Goal: Information Seeking & Learning: Find specific fact

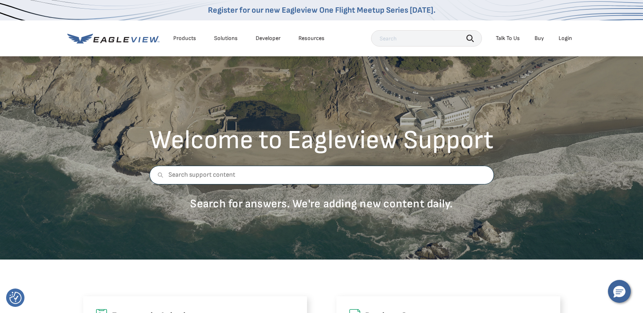
click at [185, 179] on input "text" at bounding box center [321, 175] width 345 height 19
click at [162, 177] on icon at bounding box center [160, 175] width 5 height 5
click at [160, 176] on icon at bounding box center [160, 175] width 6 height 6
click at [473, 37] on icon "button" at bounding box center [470, 38] width 6 height 6
click at [510, 40] on div "Talk To Us" at bounding box center [508, 38] width 24 height 7
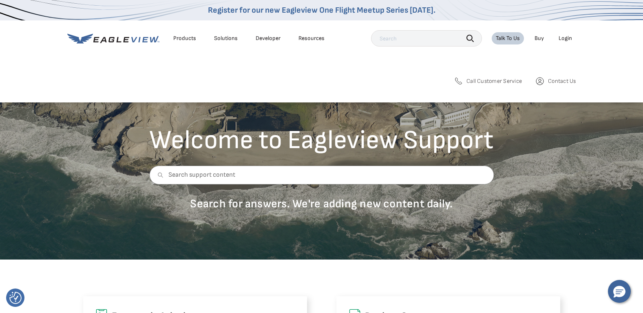
click at [488, 80] on span "Call Customer Service" at bounding box center [494, 81] width 55 height 7
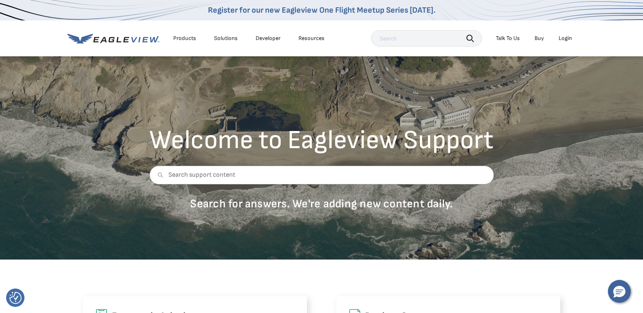
click at [398, 39] on input "text" at bounding box center [426, 38] width 111 height 16
paste input "3006360138"
type input "3006360138"
click at [471, 37] on icon "button" at bounding box center [470, 38] width 7 height 7
click at [472, 36] on icon "button" at bounding box center [470, 38] width 6 height 6
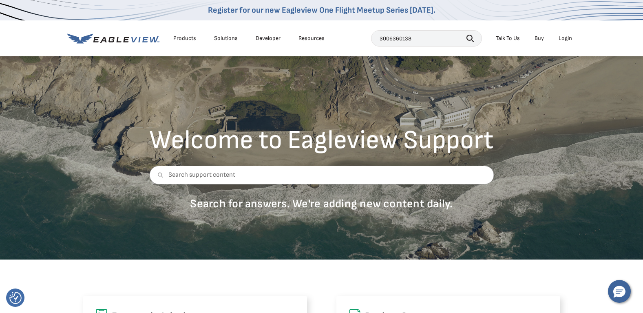
click at [472, 36] on icon "button" at bounding box center [470, 38] width 6 height 6
click at [513, 37] on div "Talk To Us" at bounding box center [508, 38] width 24 height 7
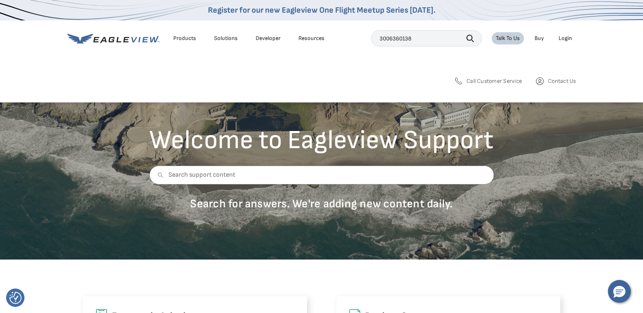
click at [552, 83] on span "Contact Us" at bounding box center [562, 81] width 28 height 7
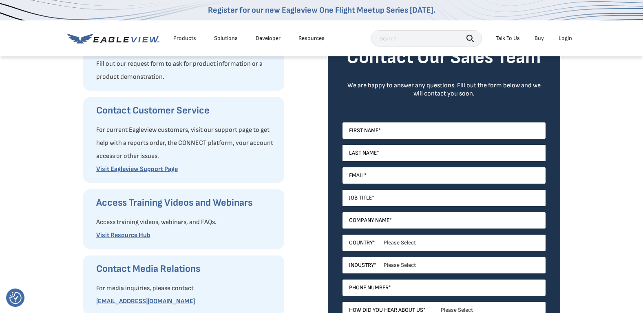
scroll to position [82, 0]
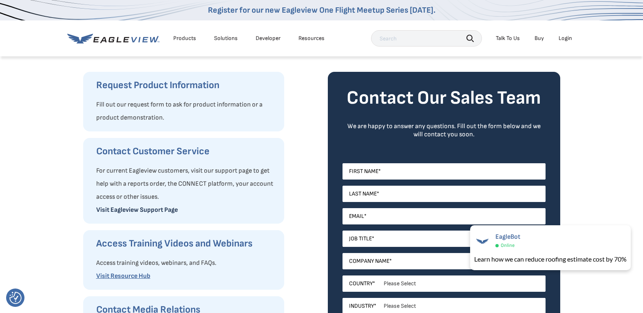
click at [156, 207] on link "Visit Eagleview Support Page" at bounding box center [137, 210] width 82 height 8
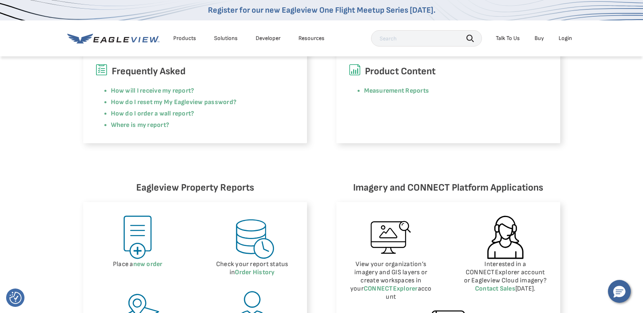
scroll to position [163, 0]
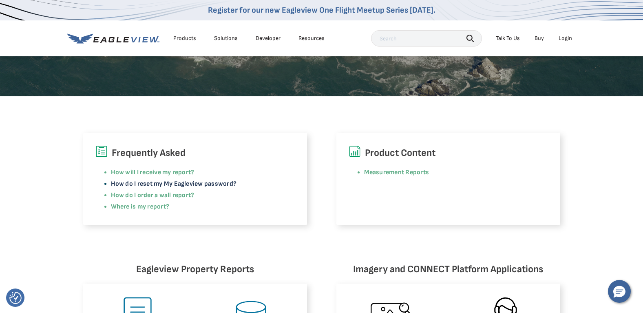
click at [193, 185] on link "How do I reset my My Eagleview password?" at bounding box center [174, 184] width 126 height 8
